Goal: Register for event/course

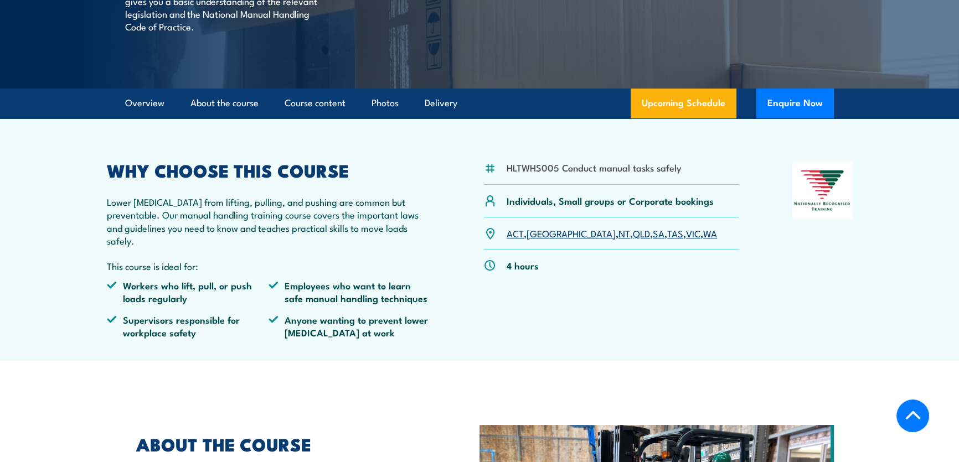
scroll to position [251, 0]
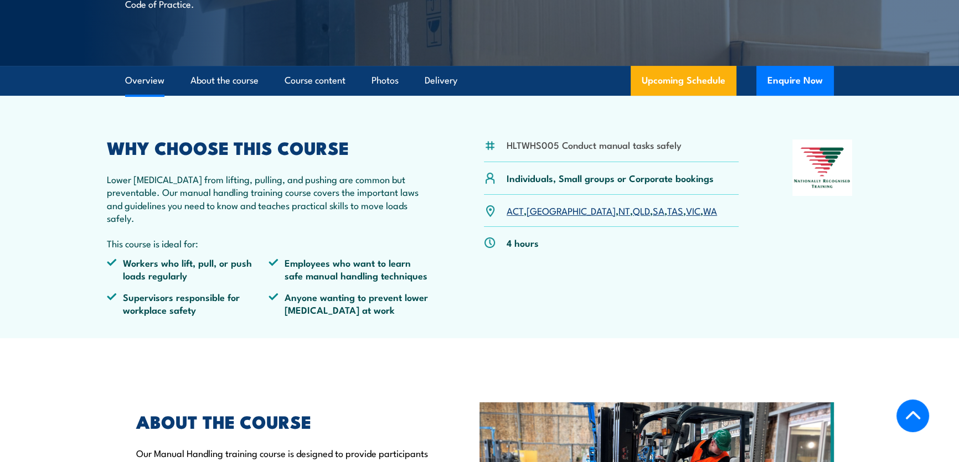
click at [653, 217] on link "SA" at bounding box center [659, 210] width 12 height 13
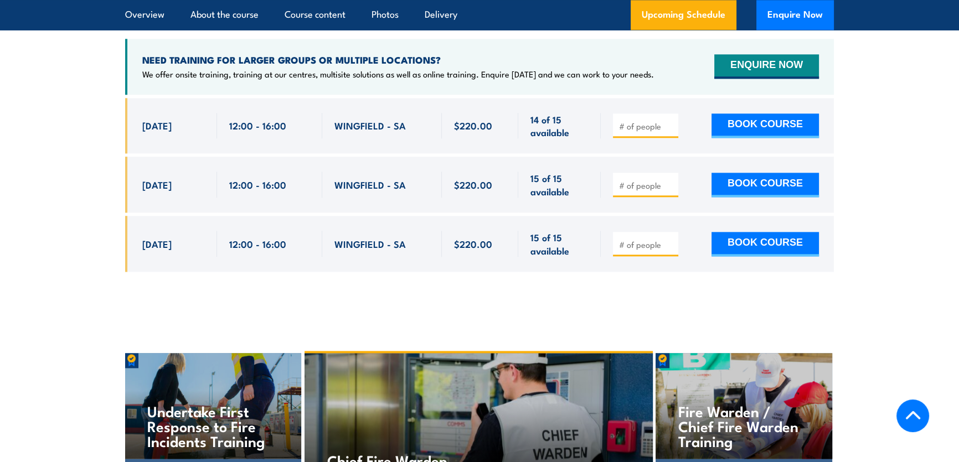
scroll to position [1791, 0]
